Goal: Obtain resource: Download file/media

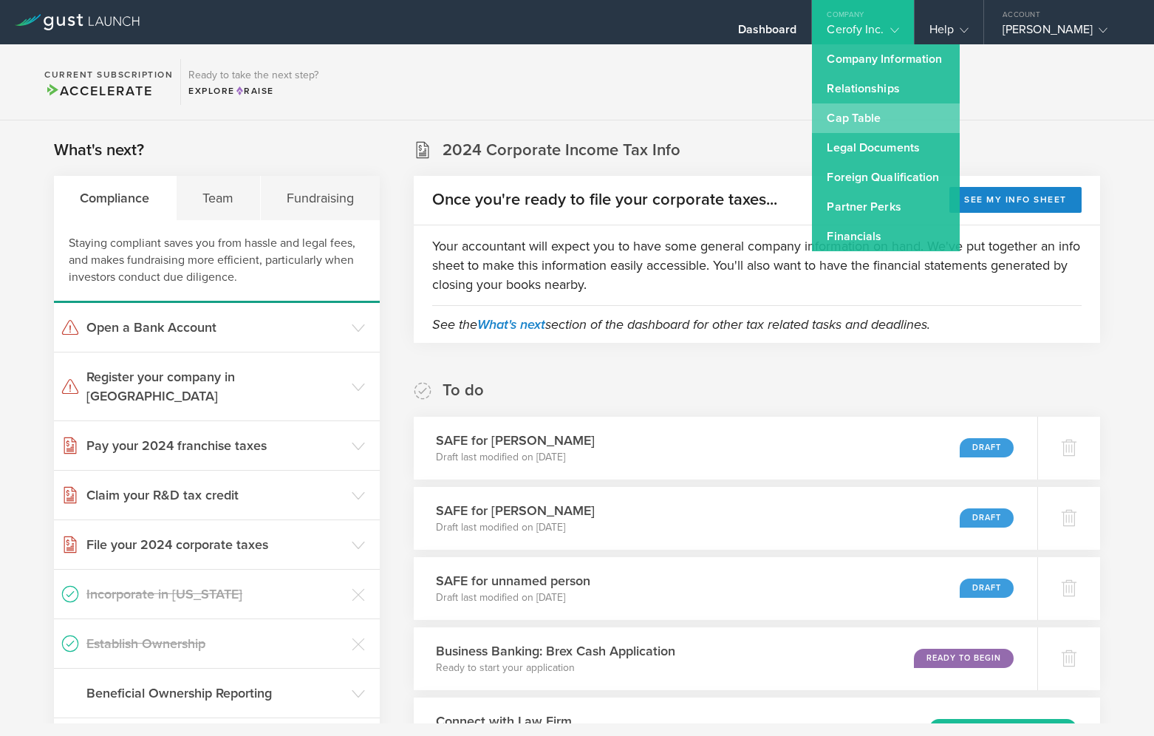
click at [866, 115] on link "Cap Table" at bounding box center [886, 118] width 148 height 30
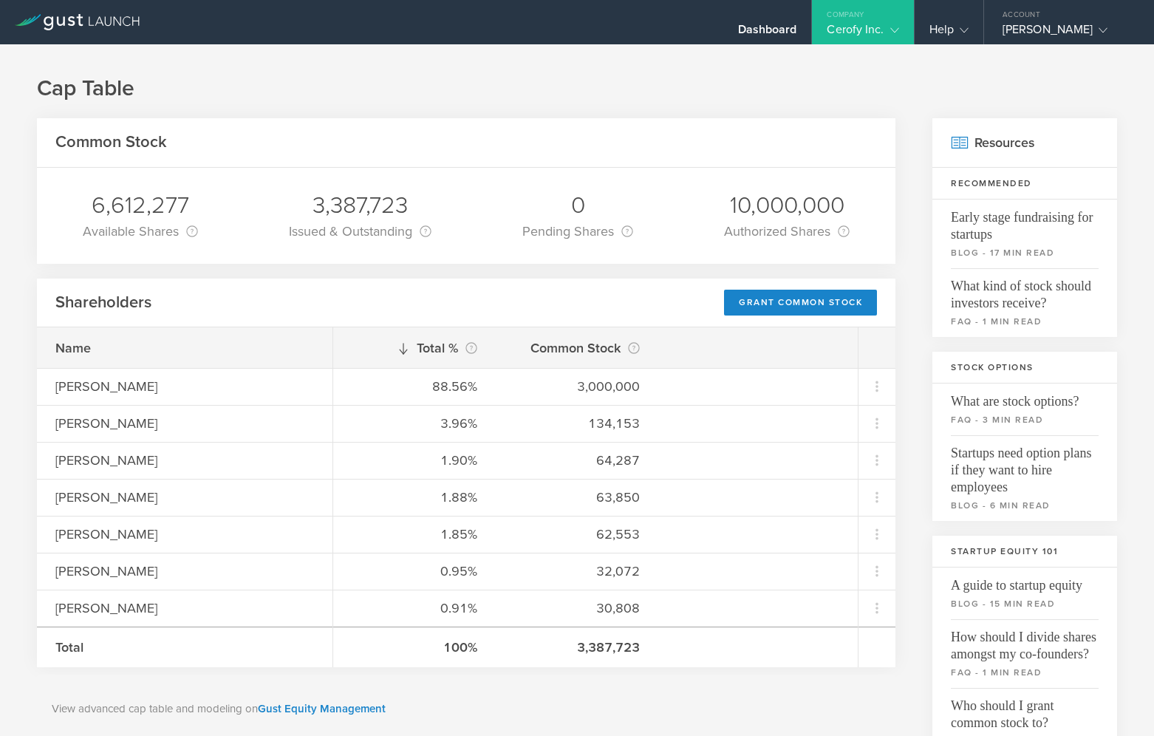
click at [879, 16] on div "Company" at bounding box center [862, 11] width 101 height 22
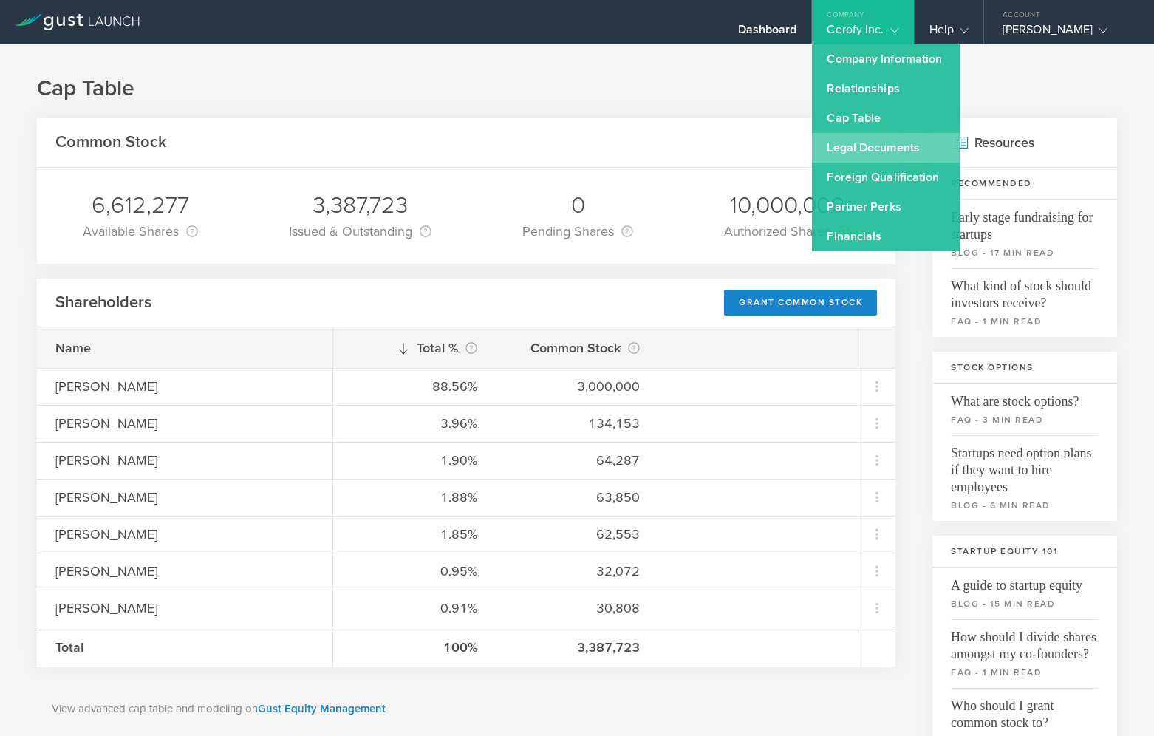
click at [877, 156] on link "Legal Documents" at bounding box center [886, 148] width 148 height 30
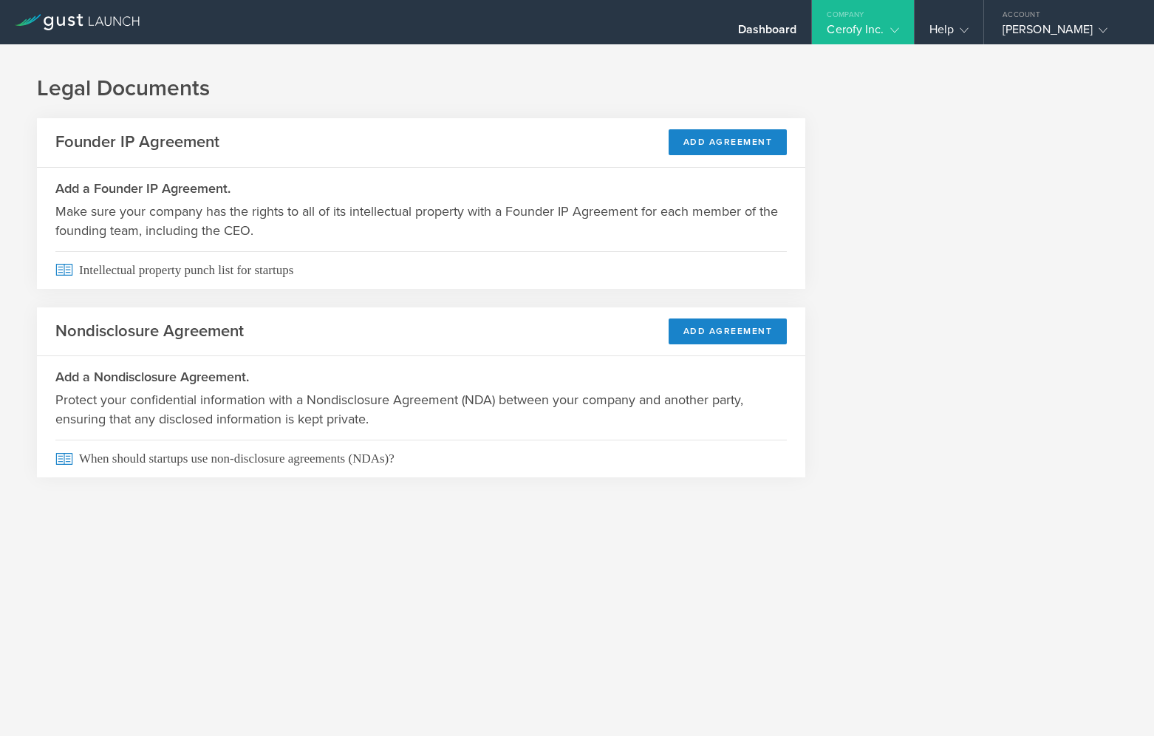
click at [854, 32] on div "Cerofy Inc." at bounding box center [862, 33] width 72 height 22
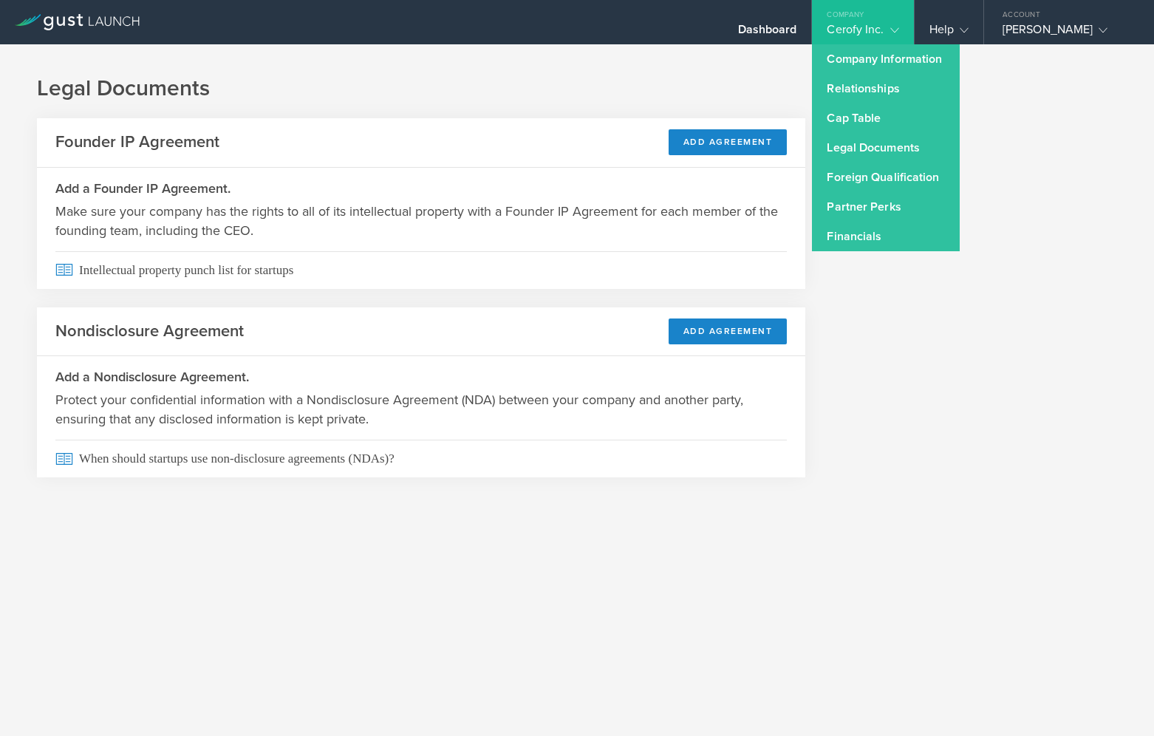
click at [1019, 111] on div "Legal Documents Founder IP Agreement Add Agreement Add a Founder IP Agreement. …" at bounding box center [577, 288] width 1154 height 488
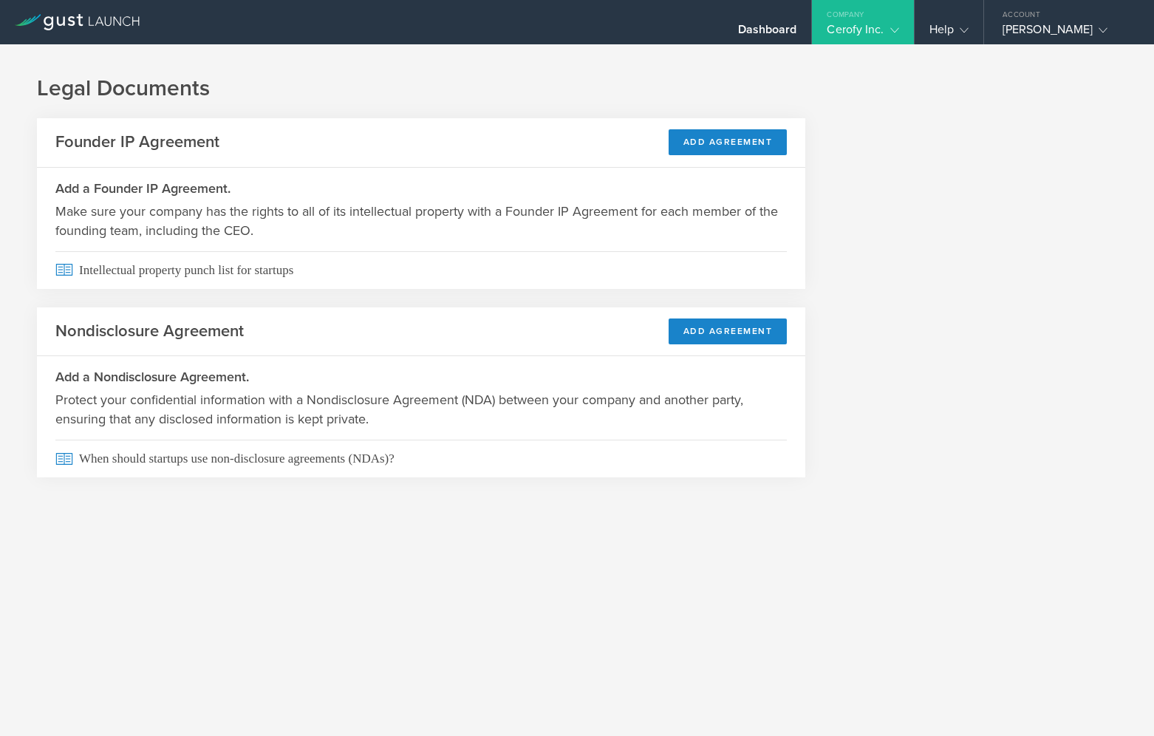
click at [893, 32] on polyline at bounding box center [894, 30] width 8 height 4
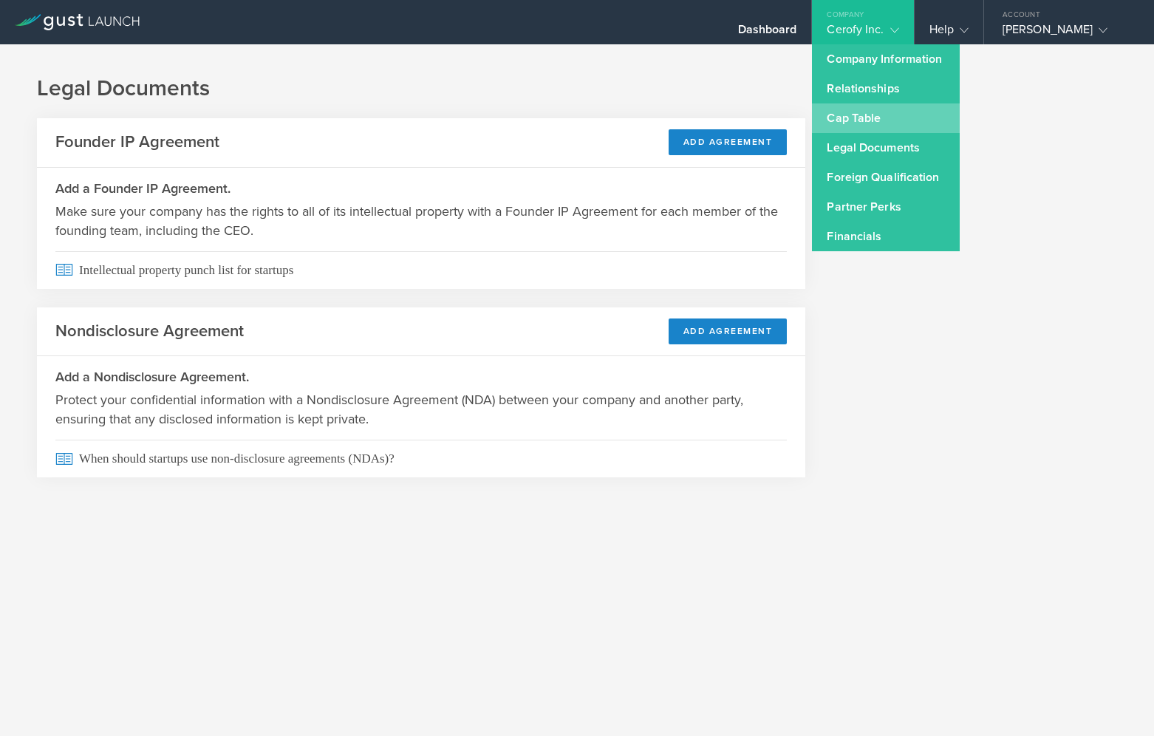
click at [898, 119] on link "Cap Table" at bounding box center [886, 118] width 148 height 30
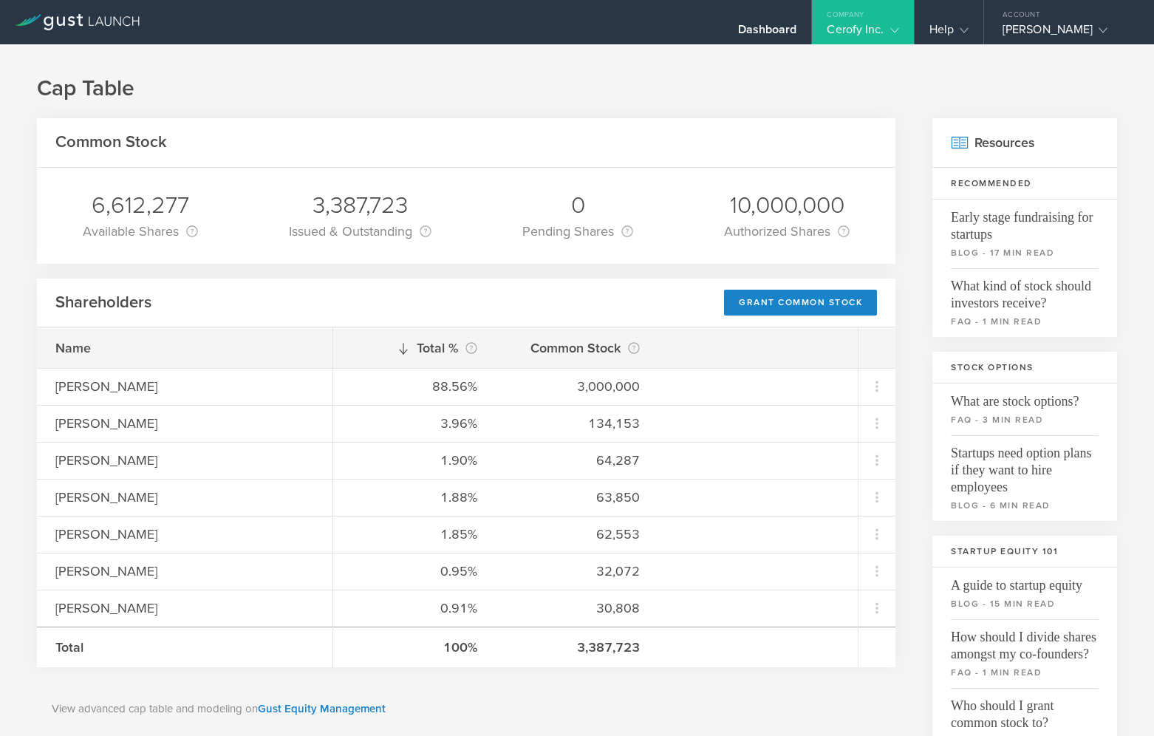
click at [875, 28] on div "Cerofy Inc." at bounding box center [862, 33] width 72 height 22
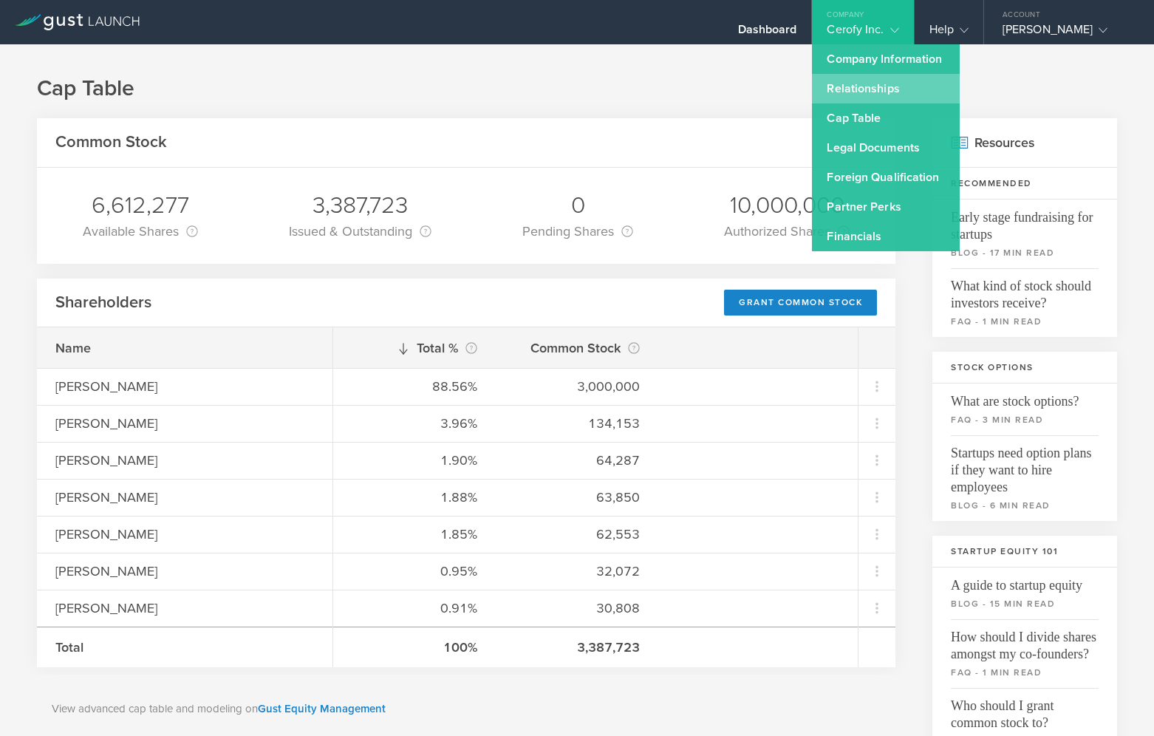
click at [879, 92] on link "Relationships" at bounding box center [886, 89] width 148 height 30
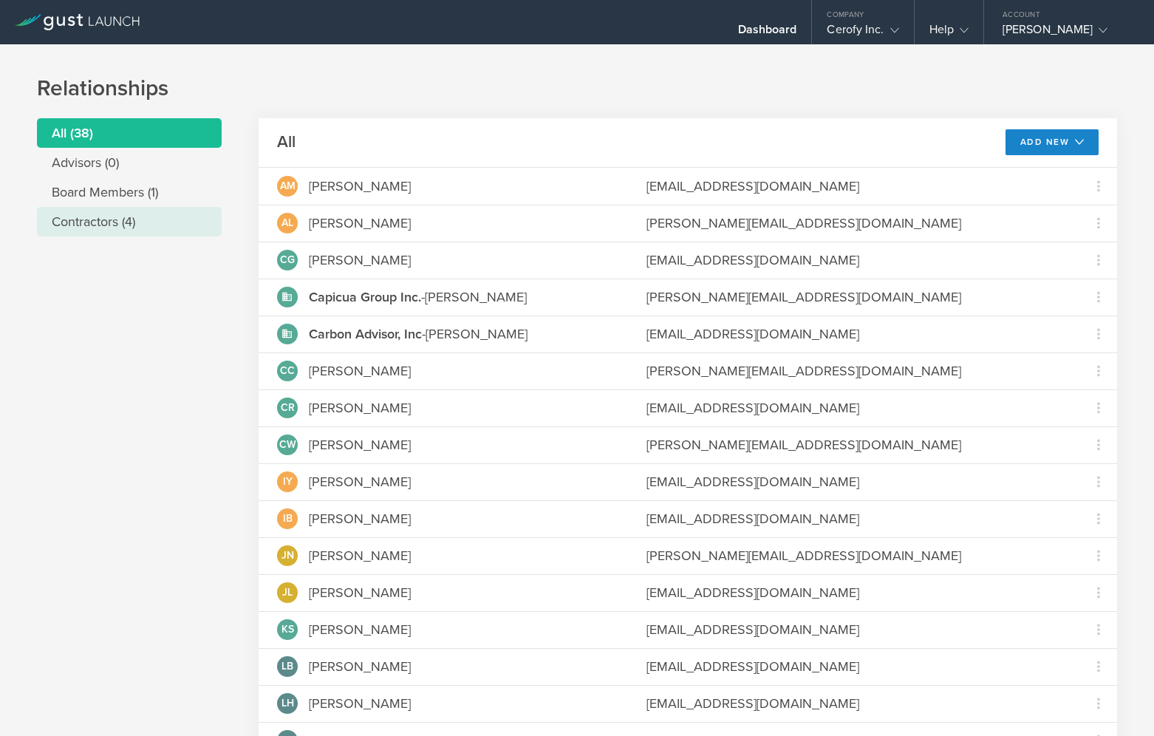
click at [144, 229] on li "Contractors (4)" at bounding box center [129, 222] width 185 height 30
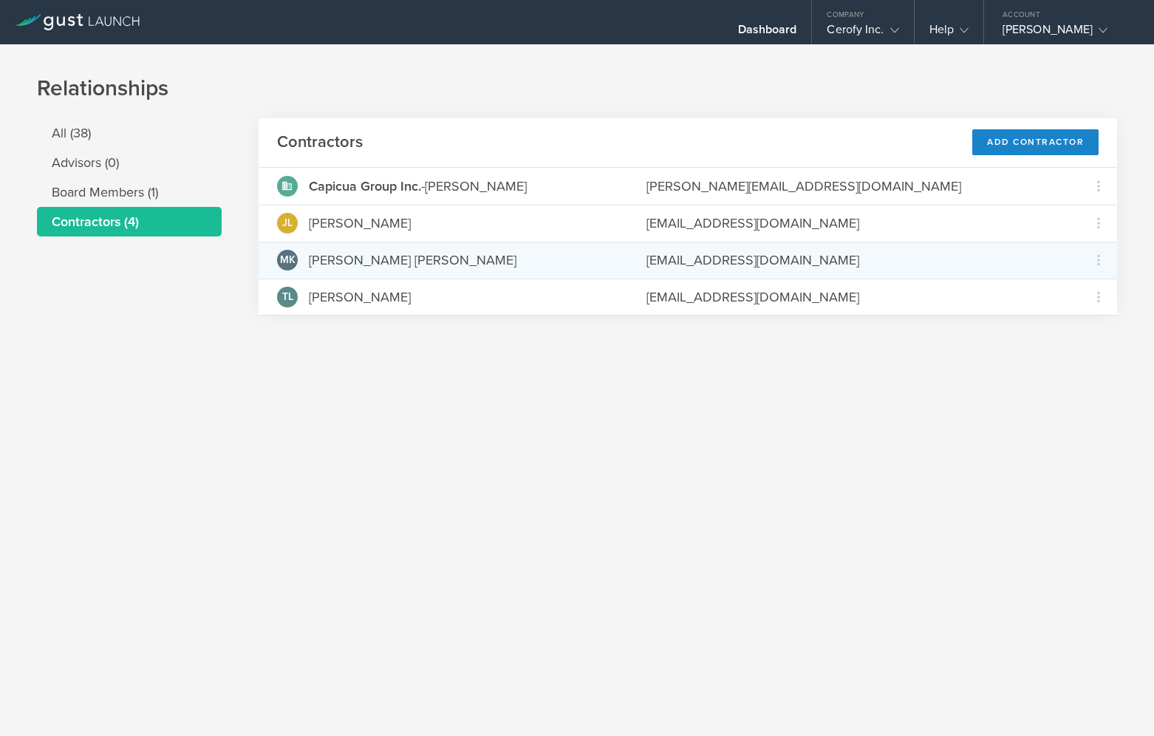
click at [346, 256] on div "[PERSON_NAME] [PERSON_NAME]" at bounding box center [413, 259] width 208 height 19
click at [1099, 262] on icon at bounding box center [1098, 260] width 18 height 18
click at [995, 260] on md-backdrop at bounding box center [577, 368] width 1154 height 736
click at [788, 276] on div "MK [PERSON_NAME] [PERSON_NAME] [EMAIL_ADDRESS][DOMAIN_NAME]" at bounding box center [687, 259] width 858 height 37
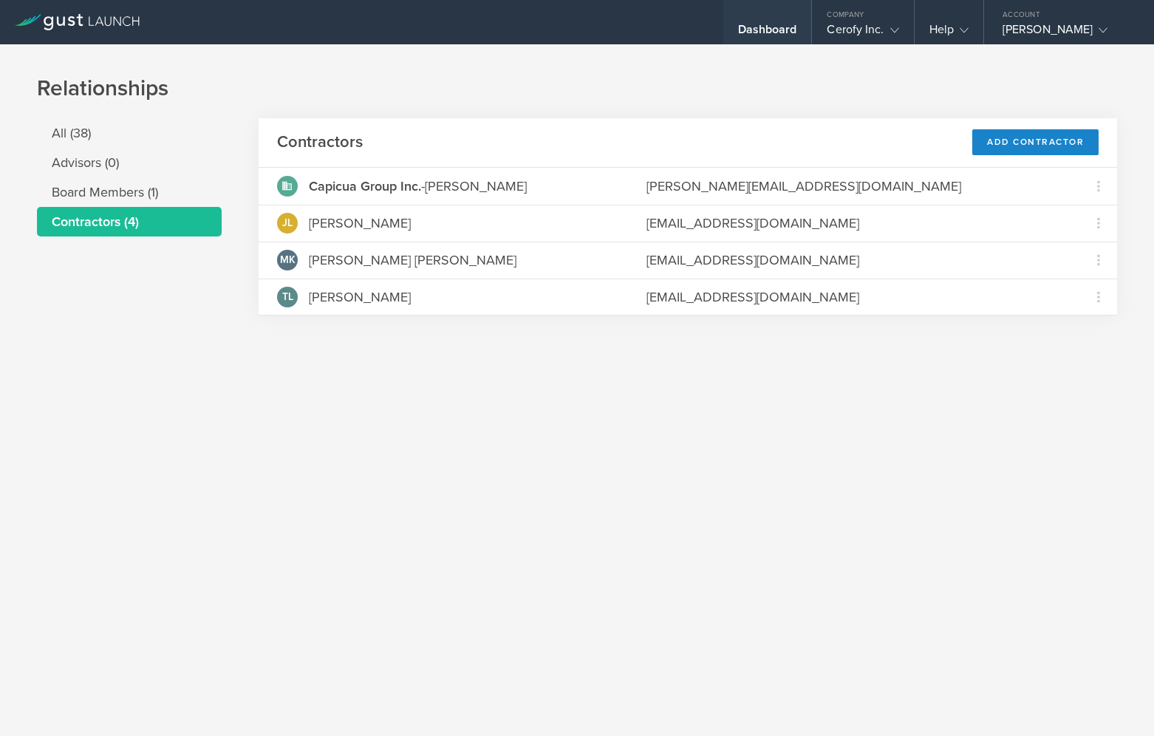
click at [764, 27] on div "Dashboard" at bounding box center [767, 33] width 59 height 22
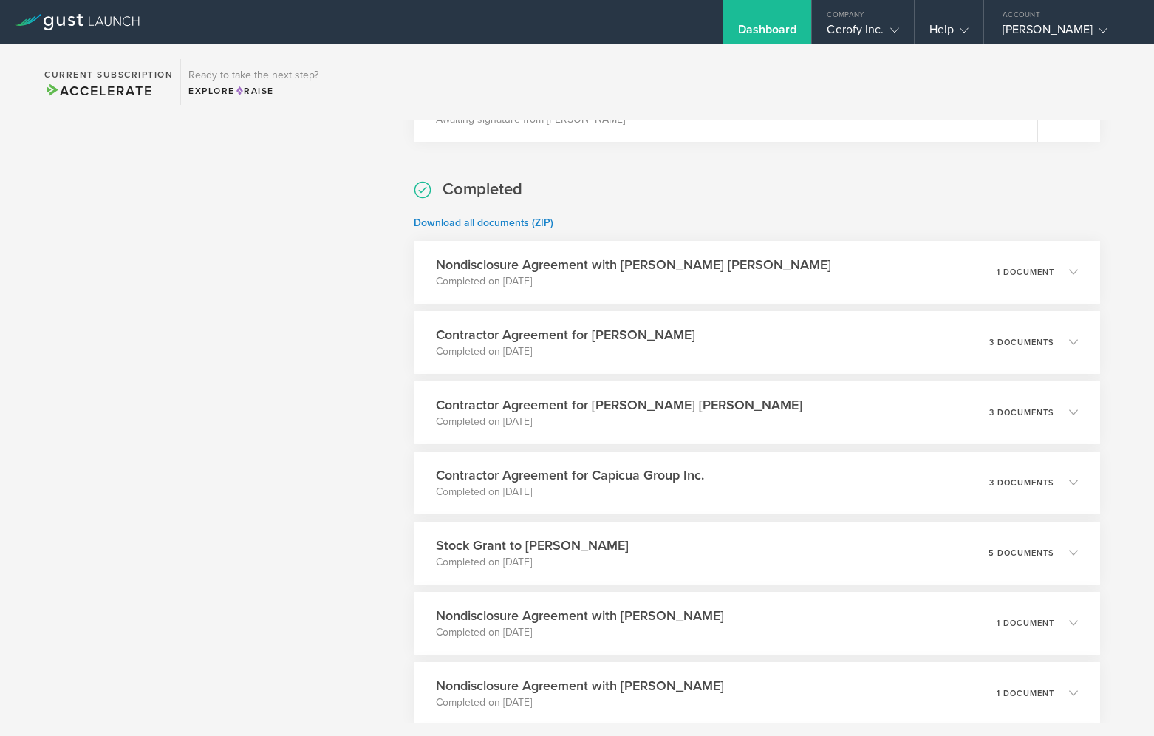
scroll to position [978, 0]
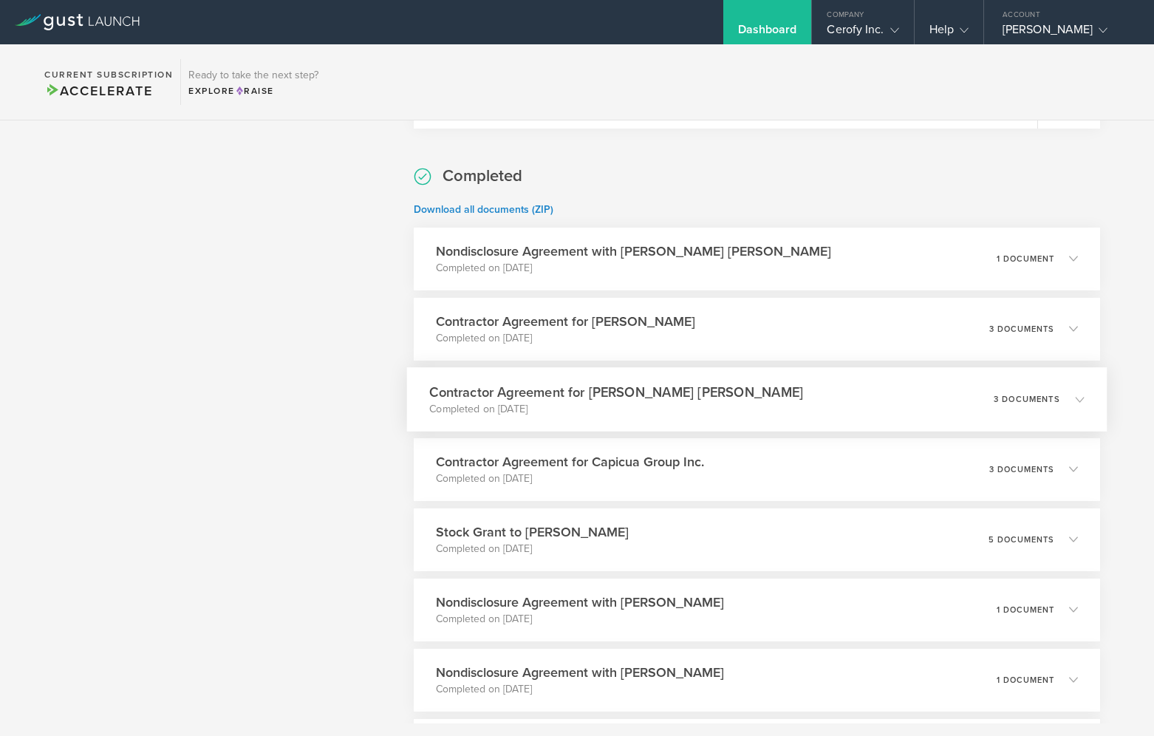
click at [717, 388] on h3 "Contractor Agreement for [PERSON_NAME] [PERSON_NAME]" at bounding box center [617, 392] width 374 height 20
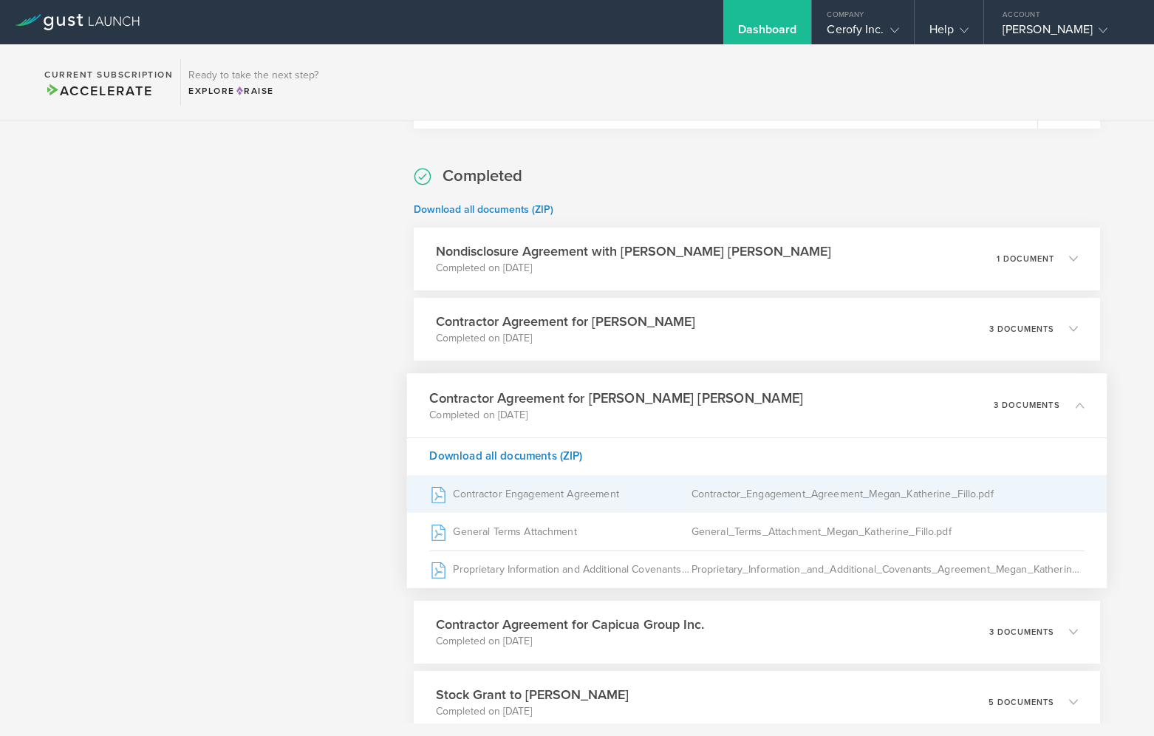
click at [580, 497] on div "Contractor Engagement Agreement" at bounding box center [560, 493] width 261 height 37
